Goal: Check status: Check status

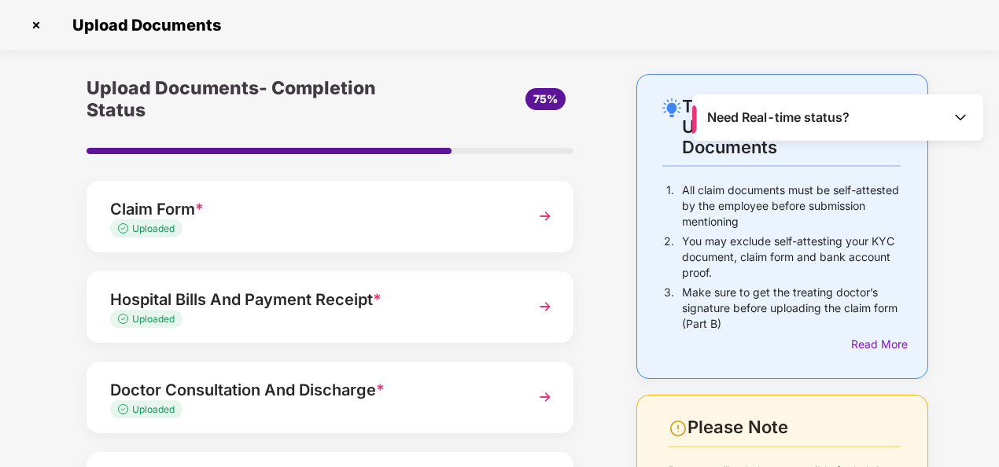
click at [36, 29] on img at bounding box center [36, 25] width 25 height 25
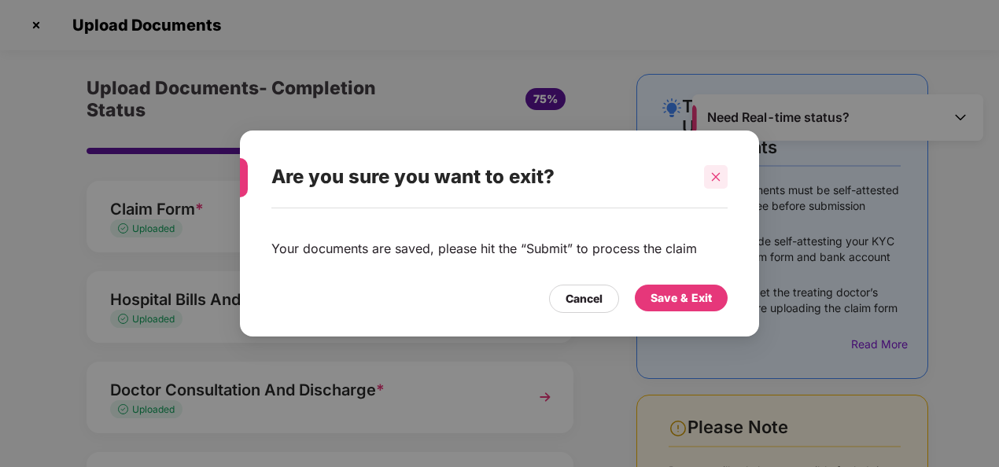
click at [714, 176] on icon "close" at bounding box center [716, 177] width 11 height 11
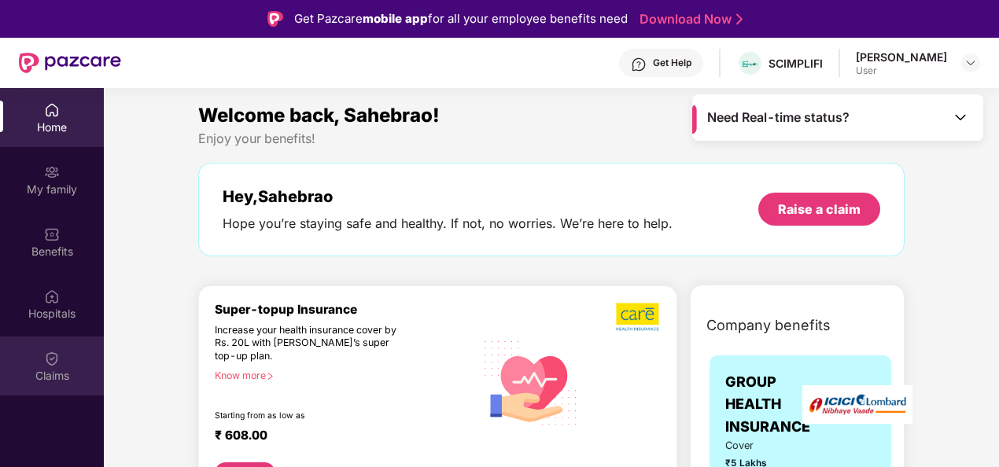
click at [47, 381] on div "Claims" at bounding box center [52, 376] width 104 height 16
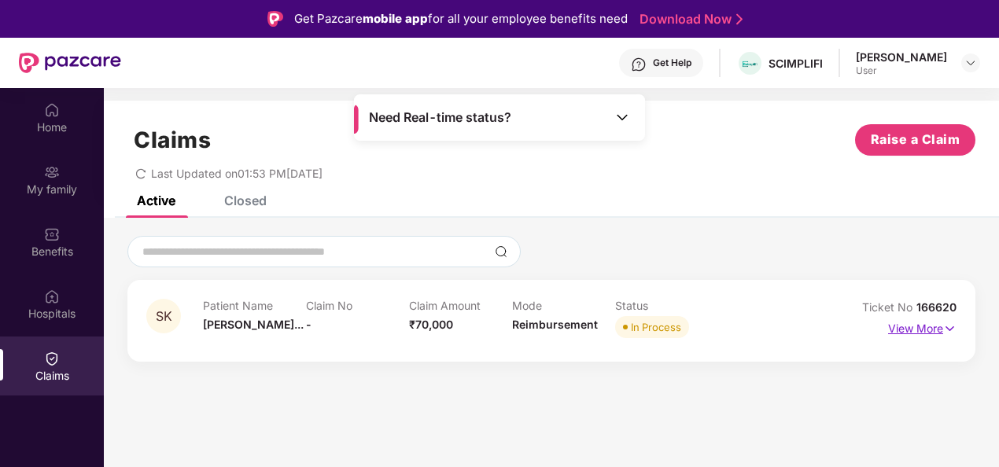
click at [910, 325] on p "View More" at bounding box center [922, 326] width 68 height 21
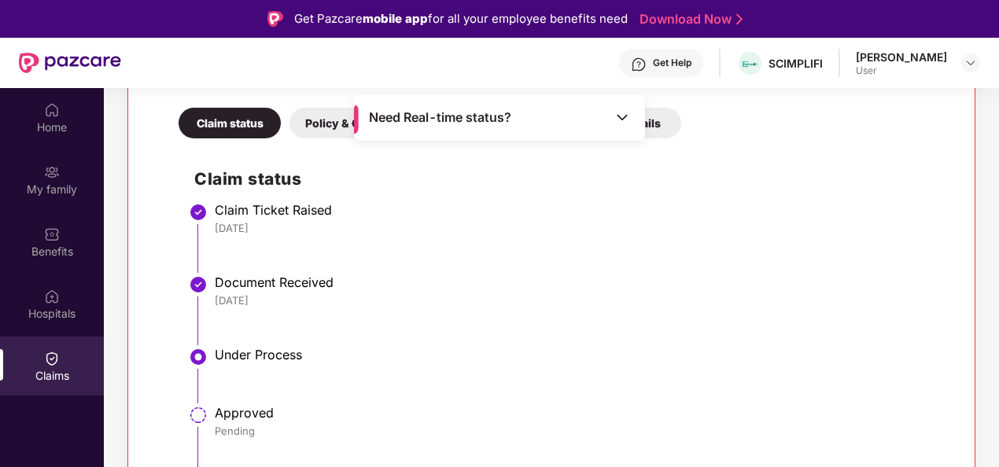
scroll to position [88, 0]
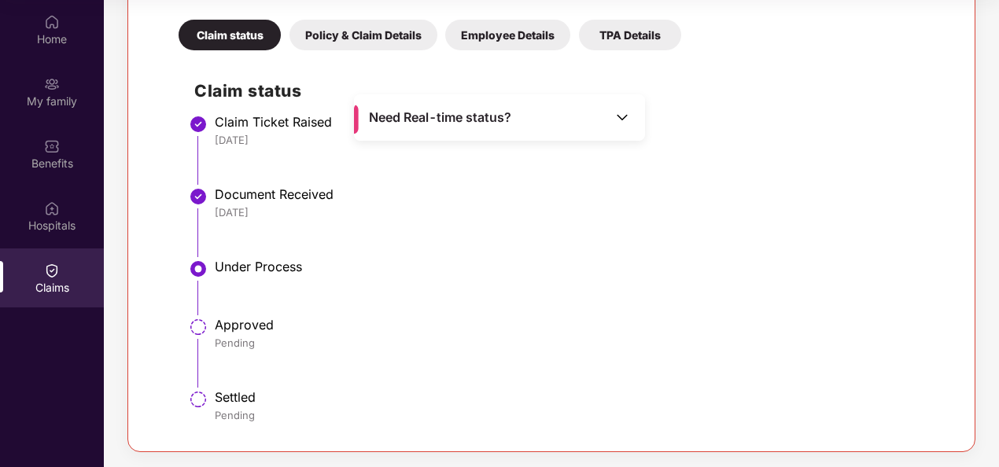
click at [617, 121] on img at bounding box center [623, 117] width 16 height 16
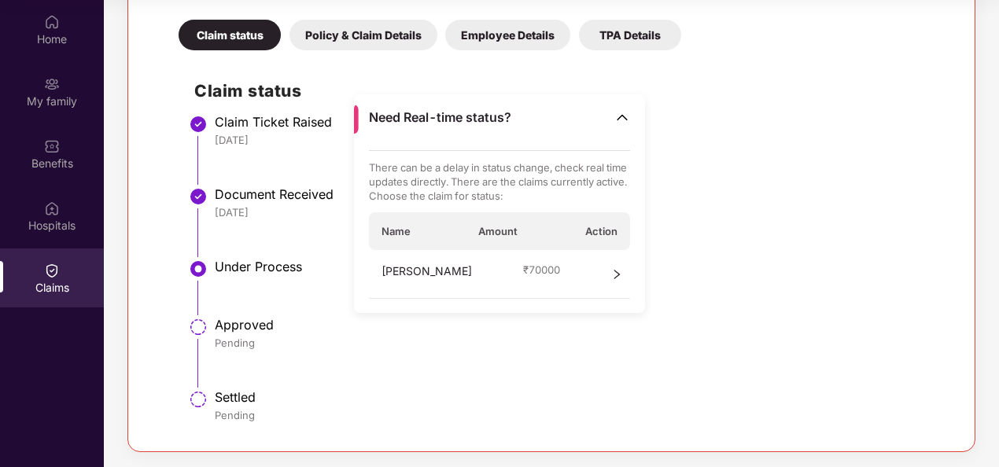
click at [696, 216] on div "[DATE]" at bounding box center [577, 212] width 725 height 14
drag, startPoint x: 696, startPoint y: 216, endPoint x: 615, endPoint y: 277, distance: 100.6
click at [615, 277] on icon "right" at bounding box center [618, 274] width 6 height 9
